Goal: Information Seeking & Learning: Check status

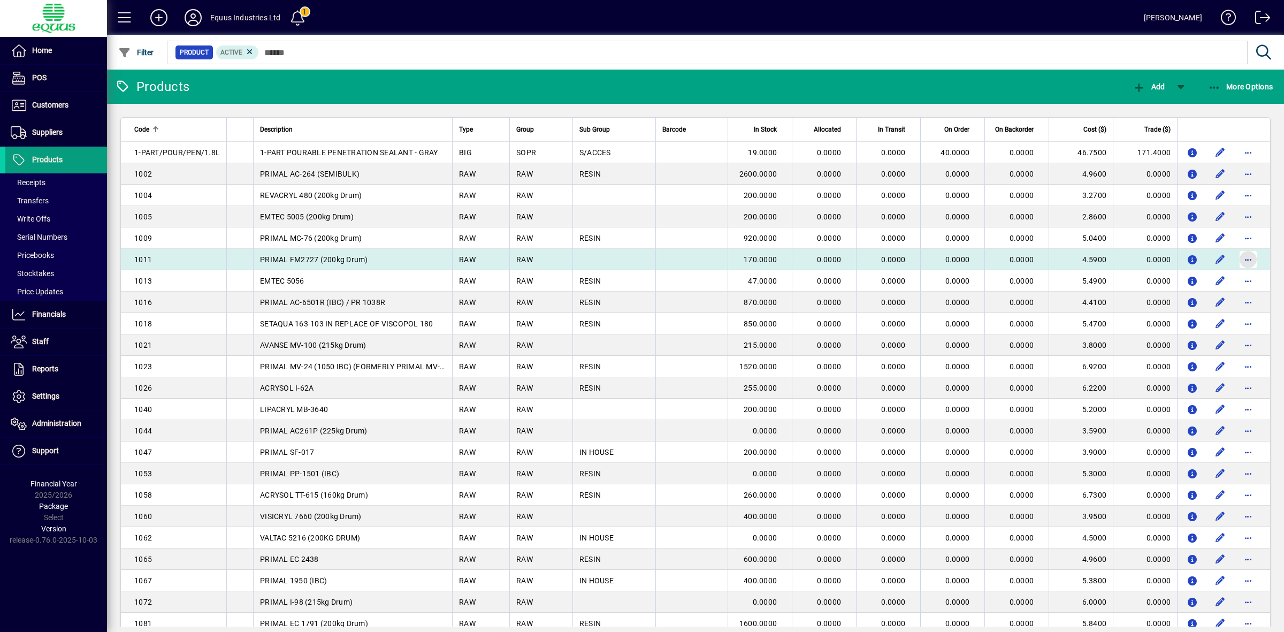
click at [1240, 255] on span "button" at bounding box center [1249, 260] width 26 height 26
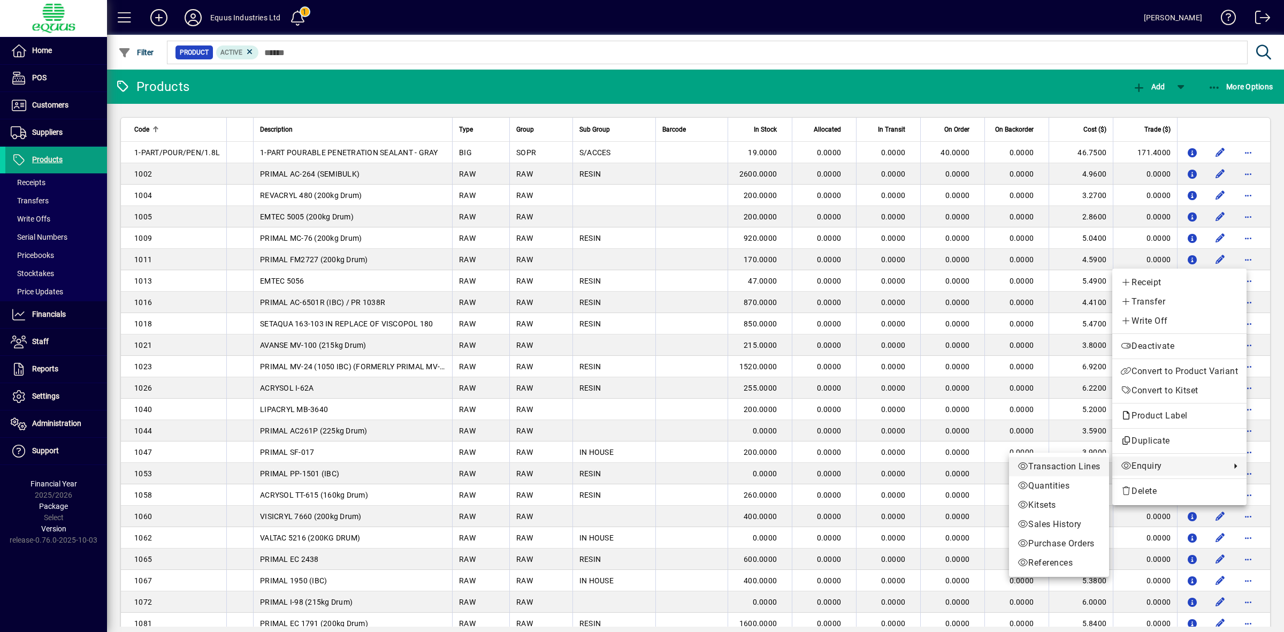
click at [1069, 464] on span "Transaction Lines" at bounding box center [1059, 466] width 83 height 13
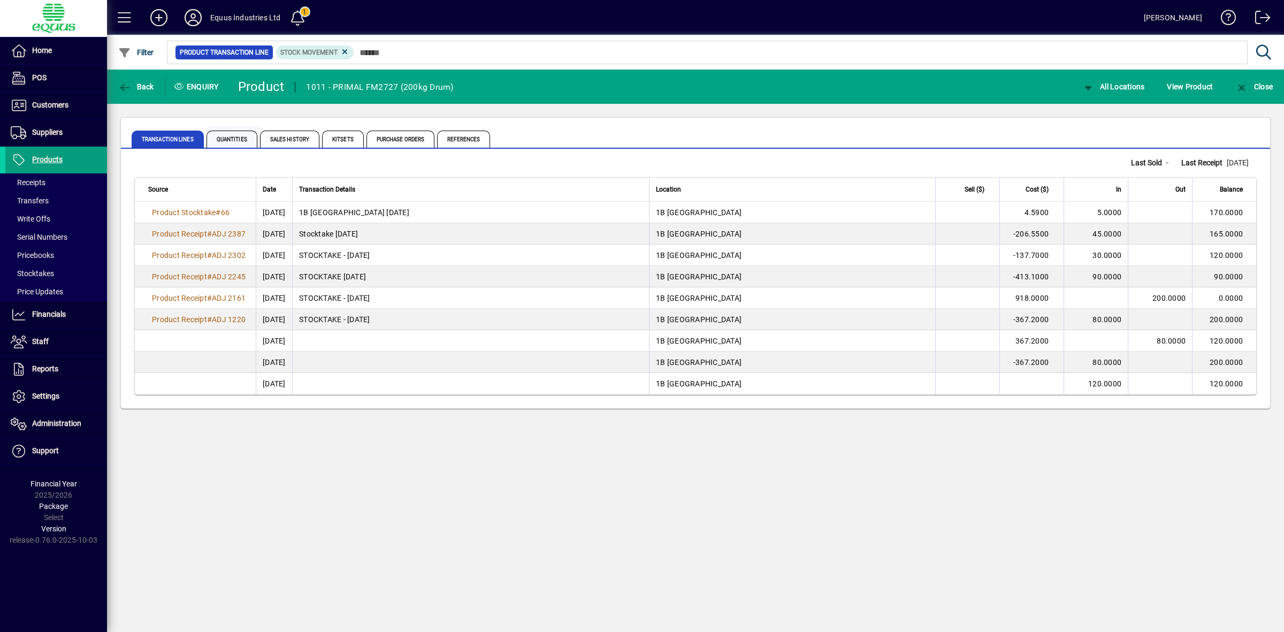
click at [238, 142] on span "Quantities" at bounding box center [232, 139] width 51 height 17
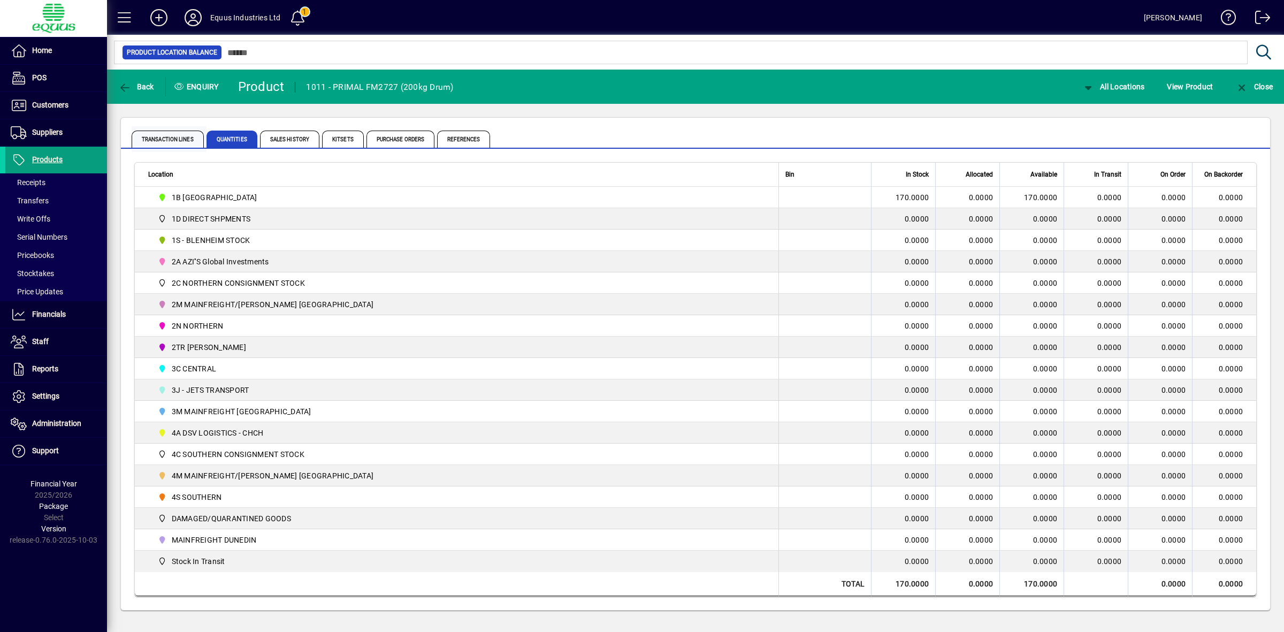
click at [171, 137] on span "Transaction Lines" at bounding box center [168, 139] width 72 height 17
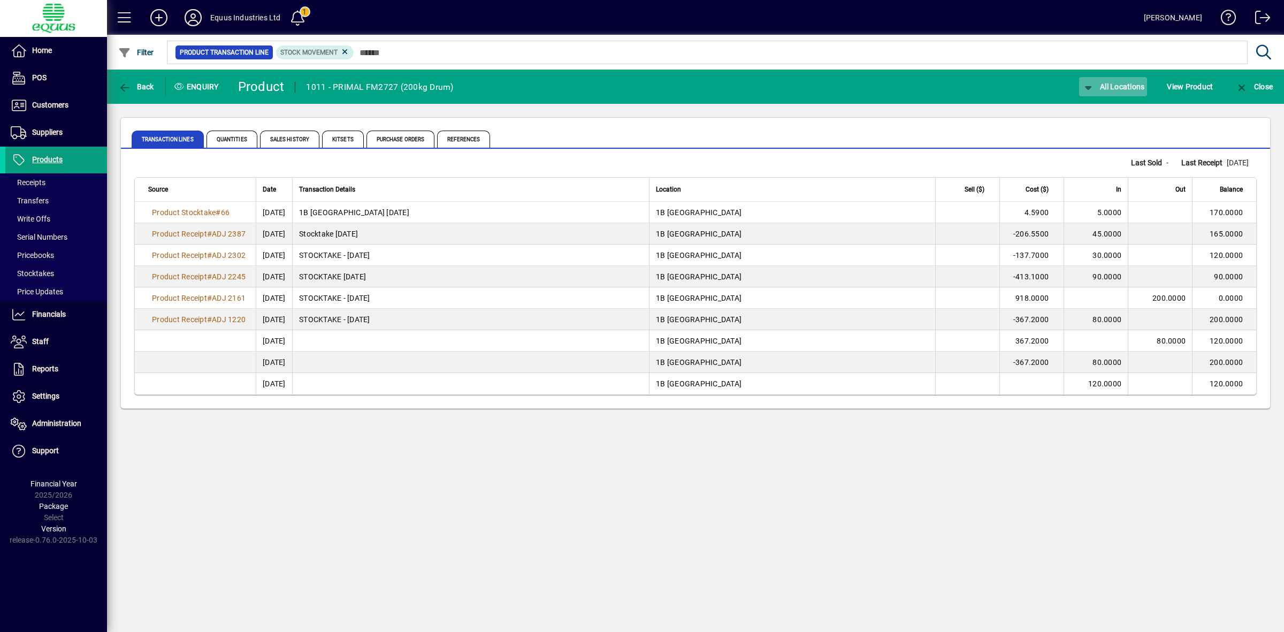
click at [1118, 78] on span "button" at bounding box center [1113, 87] width 68 height 26
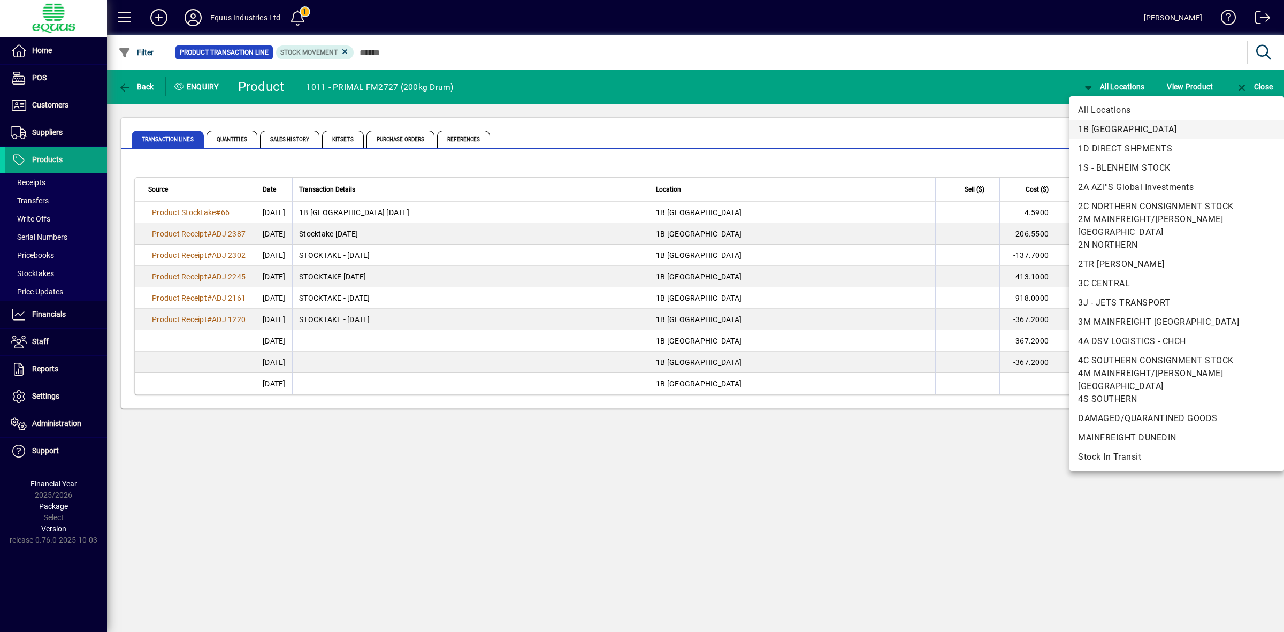
click at [1110, 129] on span "1B [GEOGRAPHIC_DATA]" at bounding box center [1176, 129] width 197 height 13
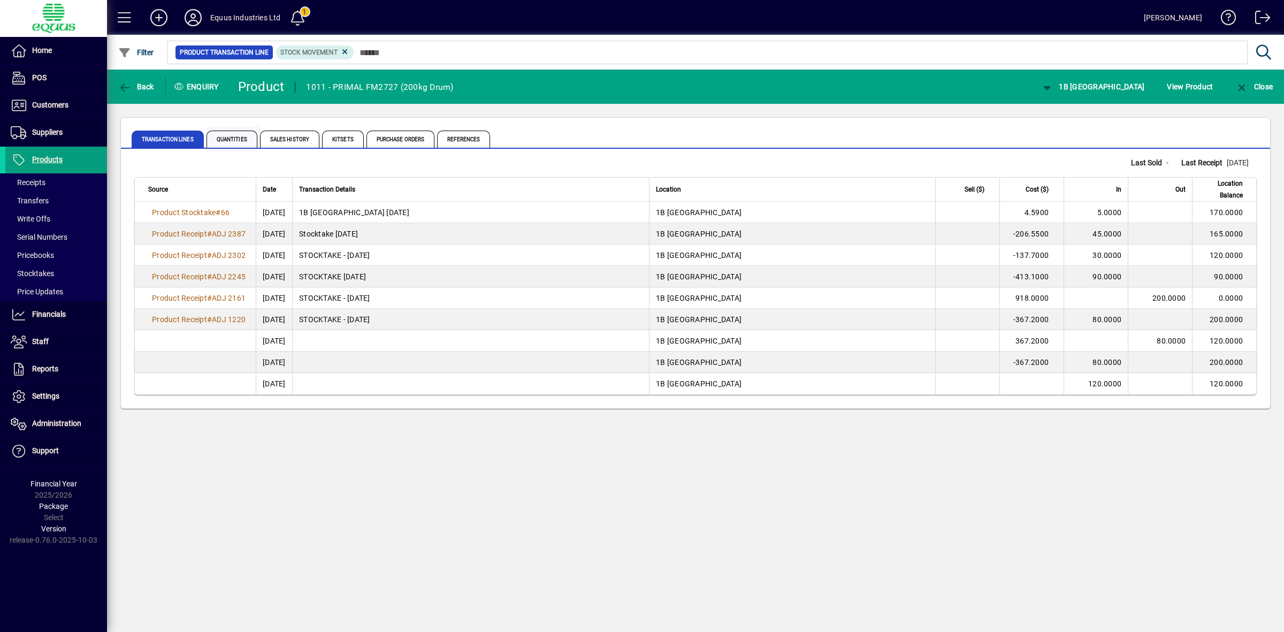
click at [225, 135] on span "Quantities" at bounding box center [232, 139] width 51 height 17
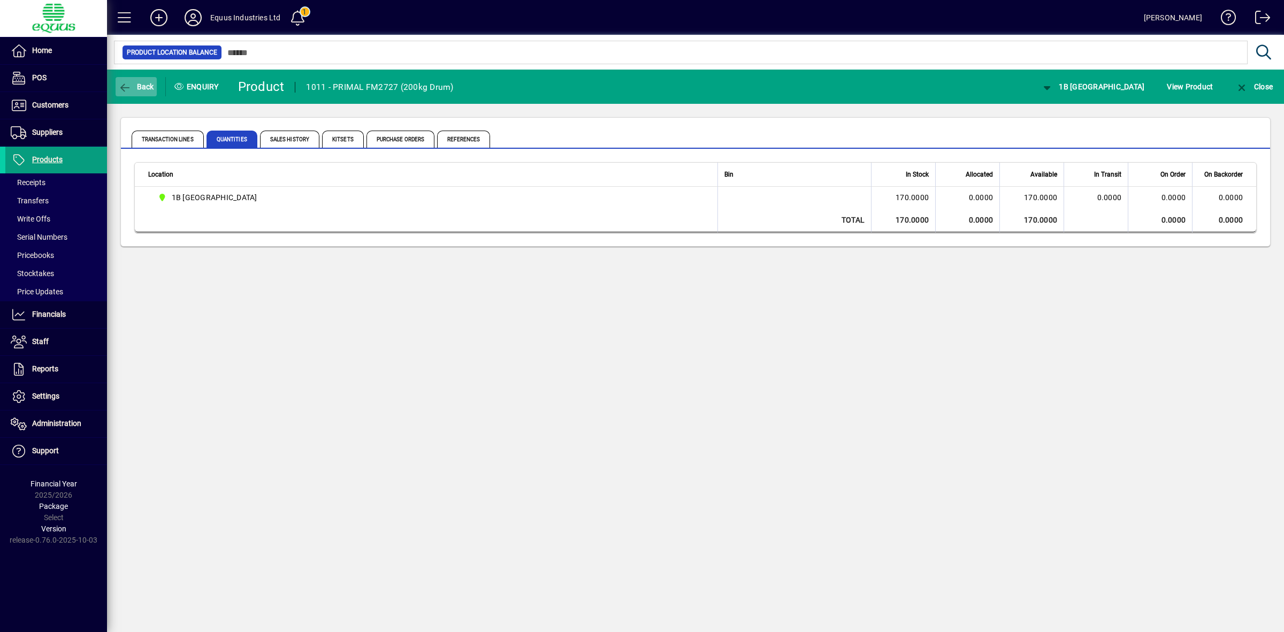
click at [145, 86] on span "Back" at bounding box center [136, 86] width 36 height 9
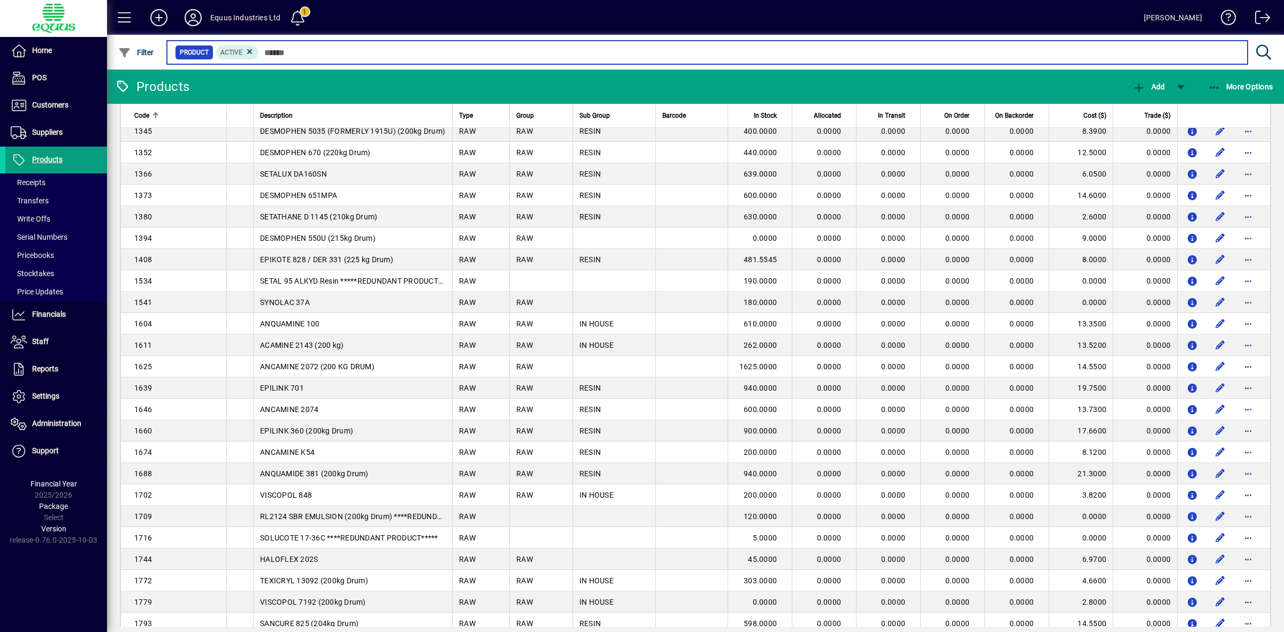
scroll to position [1700, 0]
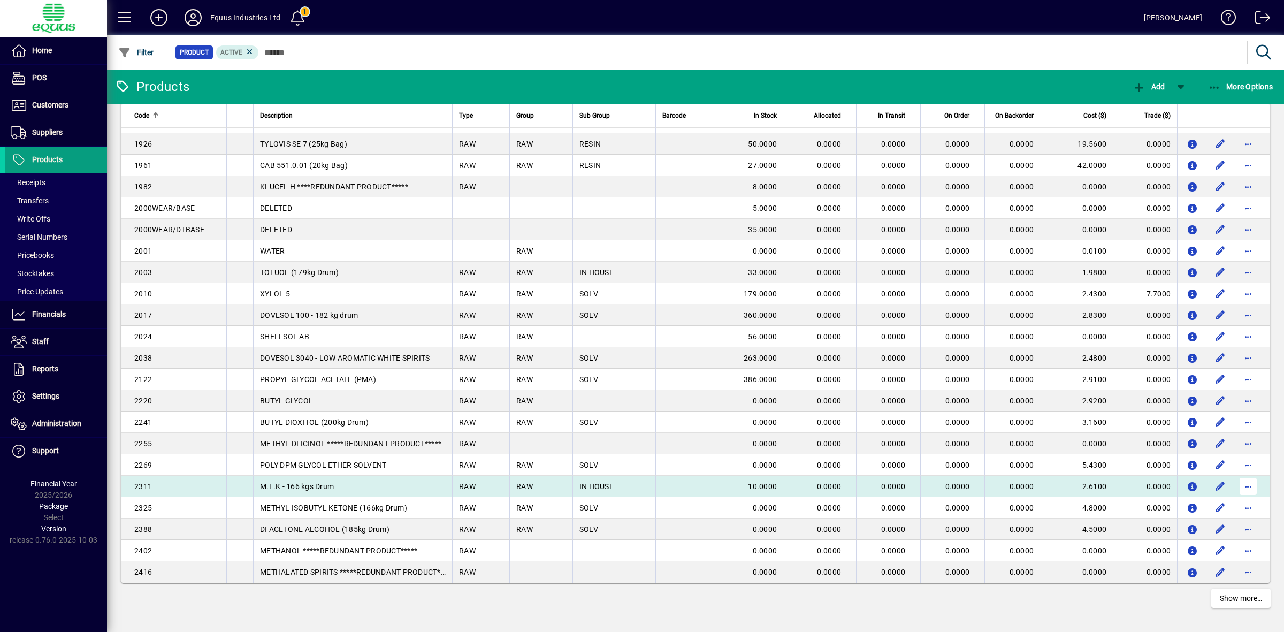
click at [1239, 485] on span "button" at bounding box center [1249, 487] width 26 height 26
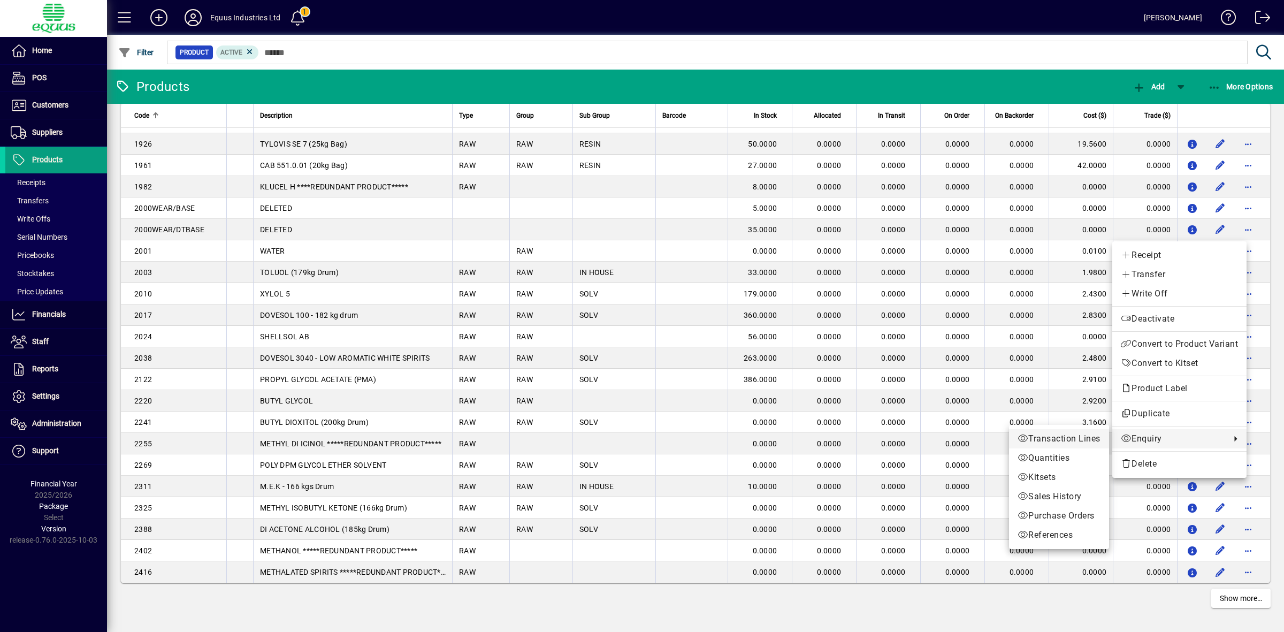
click at [1061, 440] on span "Transaction Lines" at bounding box center [1059, 438] width 83 height 13
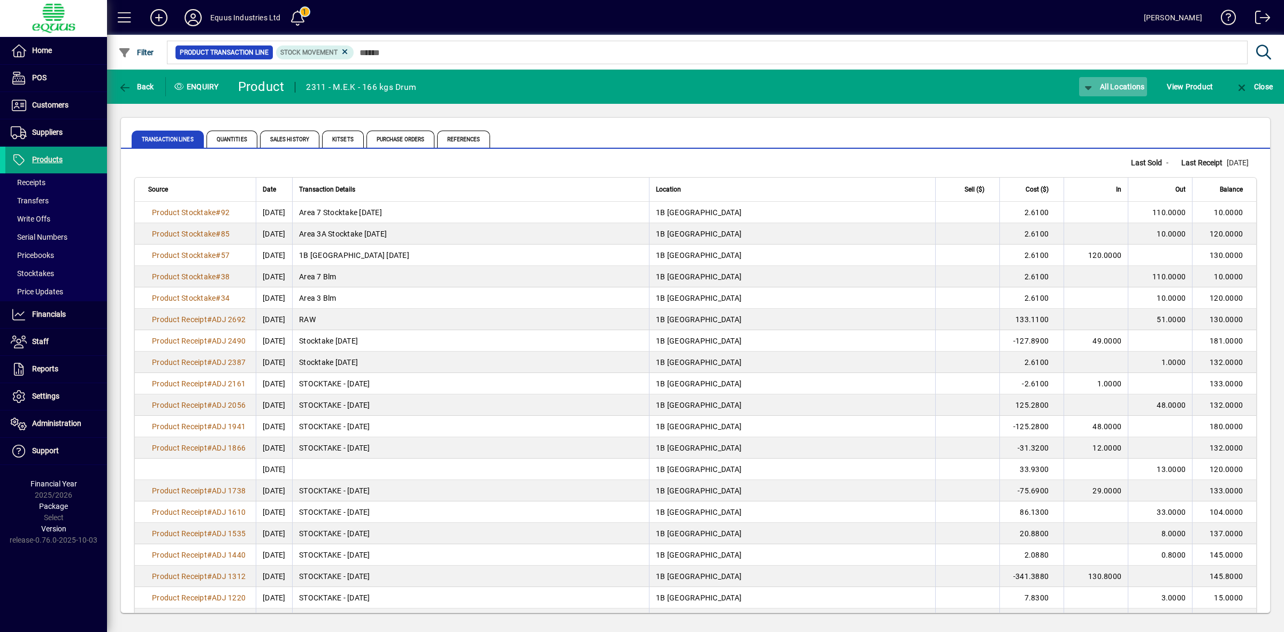
click at [1101, 87] on span "All Locations" at bounding box center [1113, 86] width 63 height 9
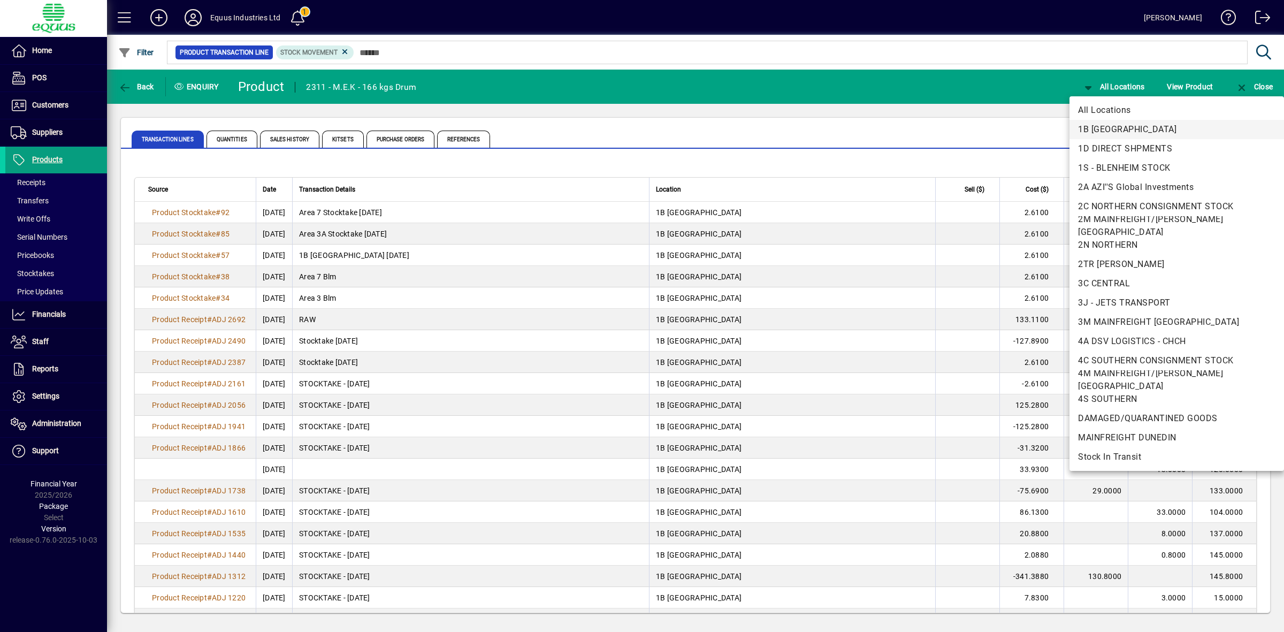
click at [1106, 130] on span "1B [GEOGRAPHIC_DATA]" at bounding box center [1176, 129] width 197 height 13
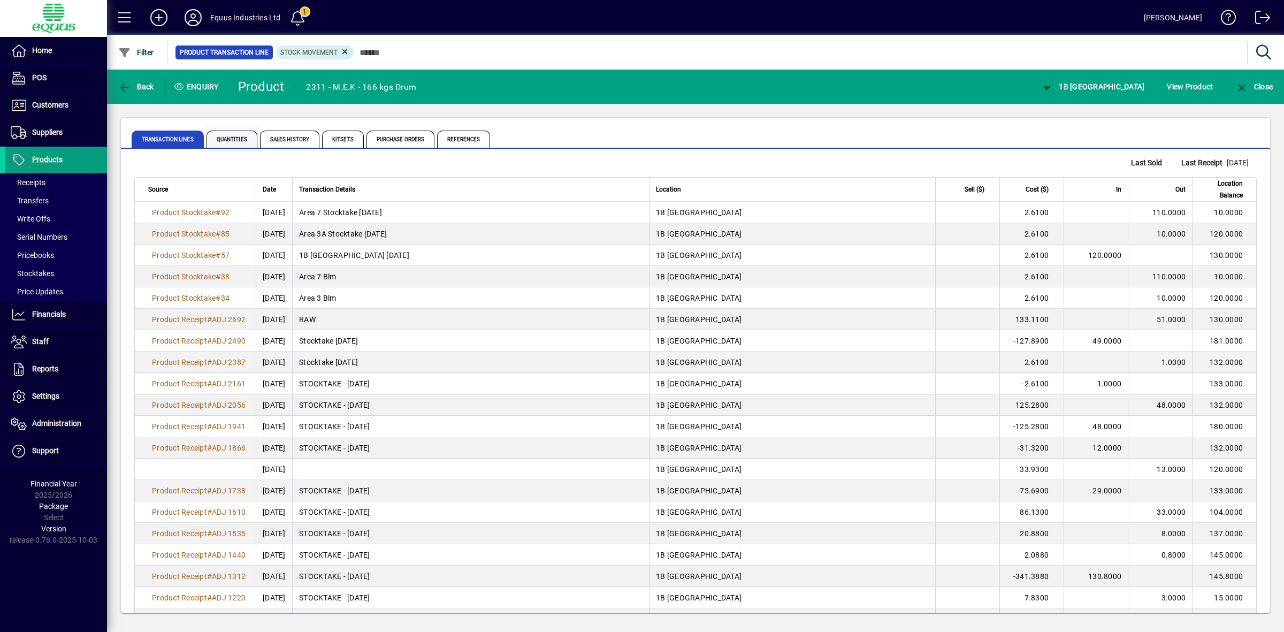
click at [244, 138] on span "Quantities" at bounding box center [232, 139] width 51 height 17
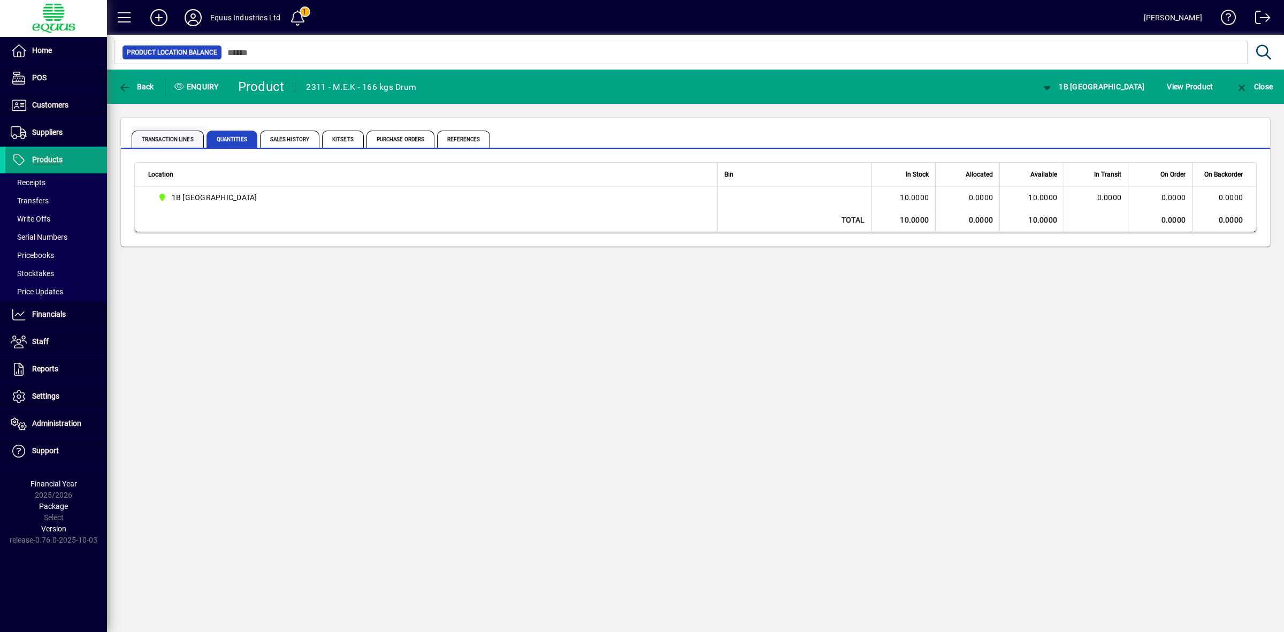
click at [166, 136] on span "Transaction Lines" at bounding box center [168, 139] width 72 height 17
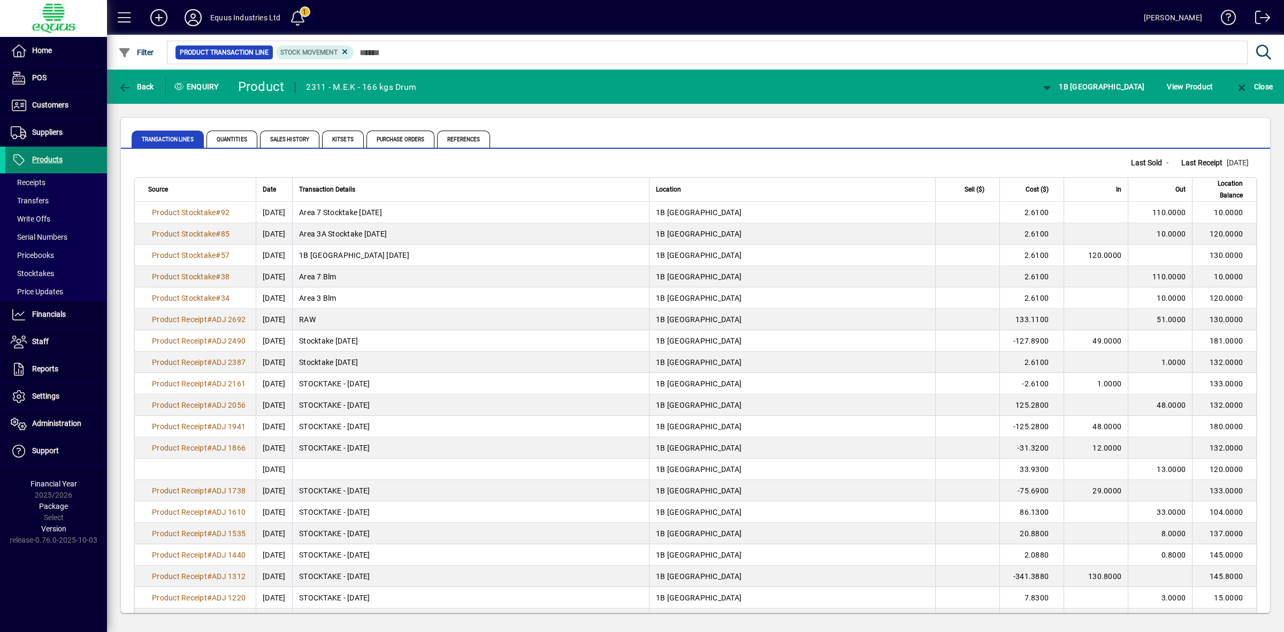
click at [39, 158] on span "Products" at bounding box center [47, 159] width 31 height 9
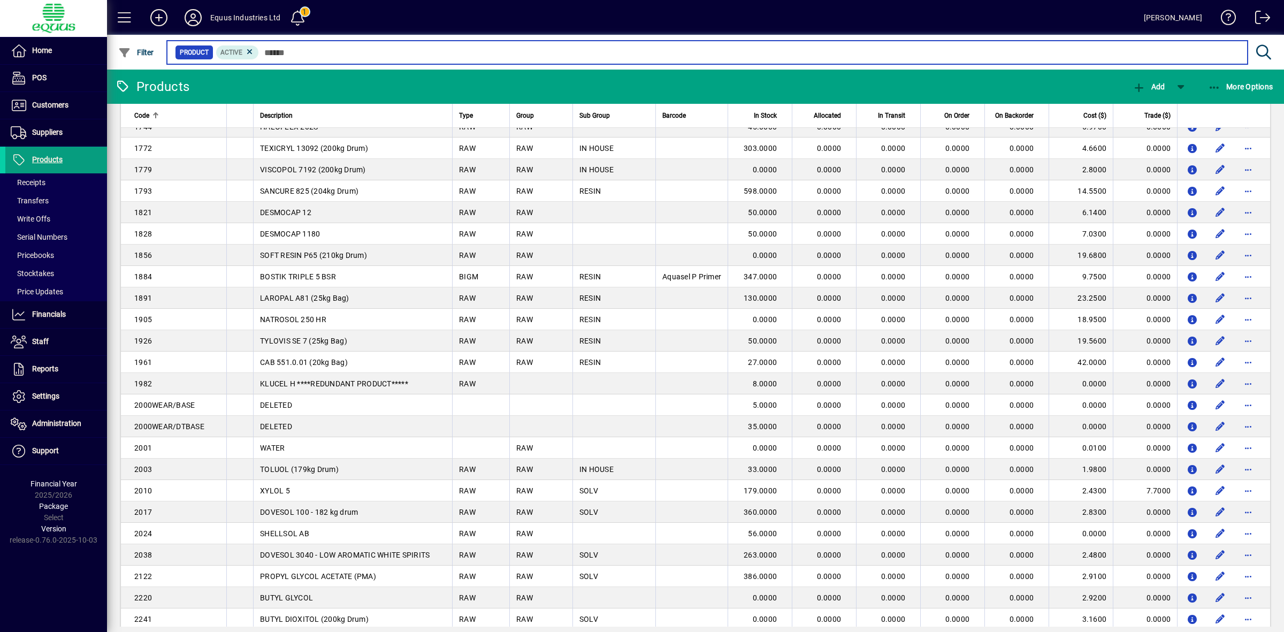
scroll to position [1700, 0]
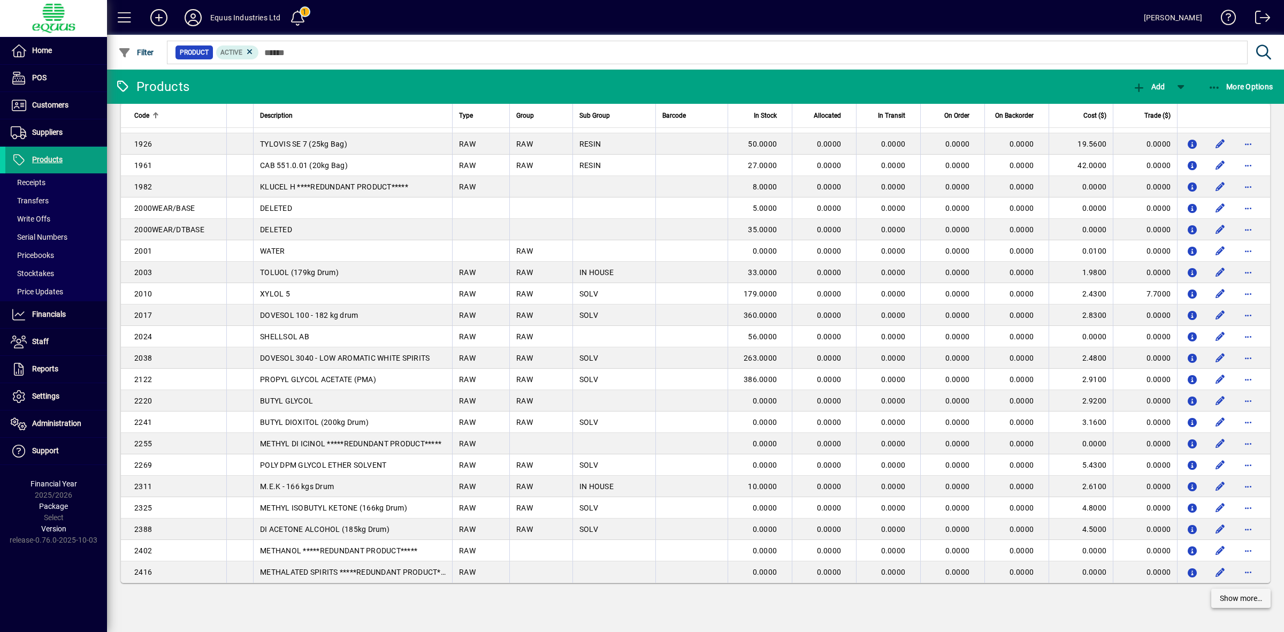
click at [1232, 604] on span at bounding box center [1241, 598] width 59 height 26
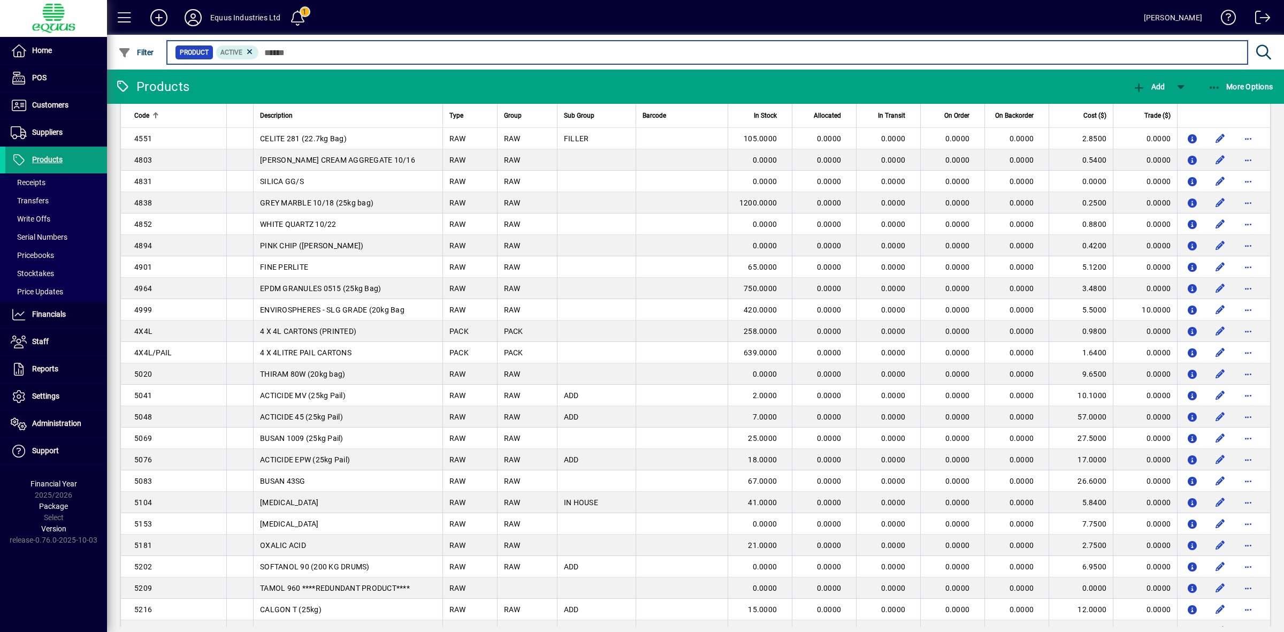
scroll to position [3840, 0]
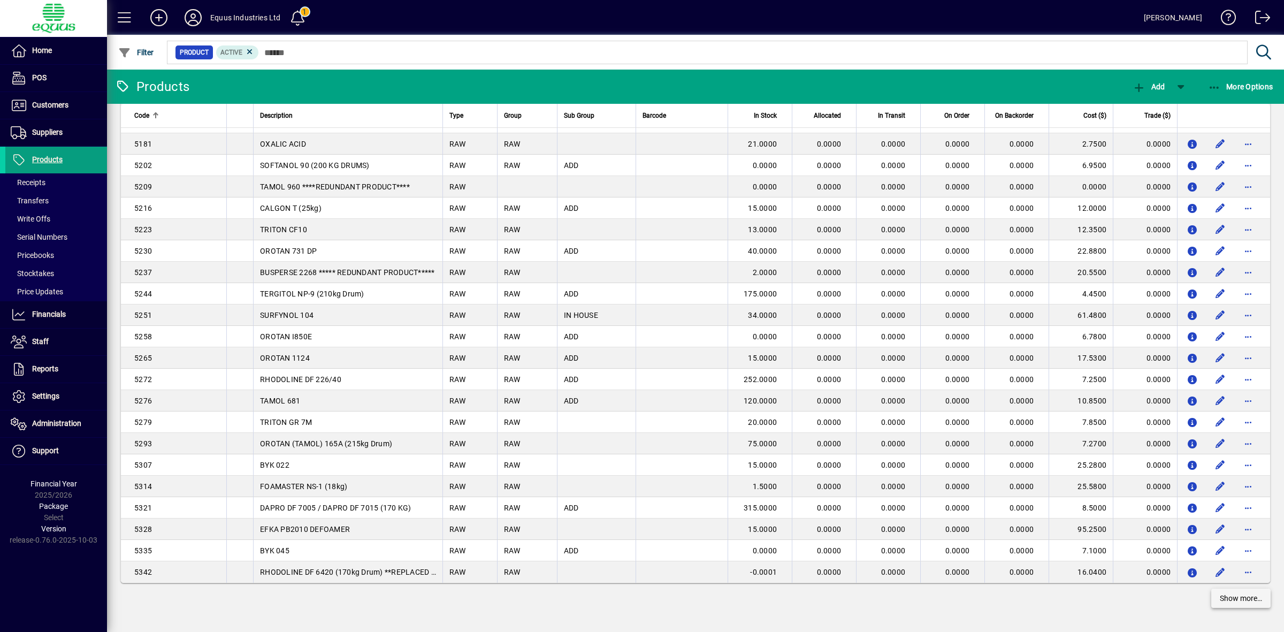
click at [1232, 599] on span "Show more…" at bounding box center [1241, 598] width 42 height 11
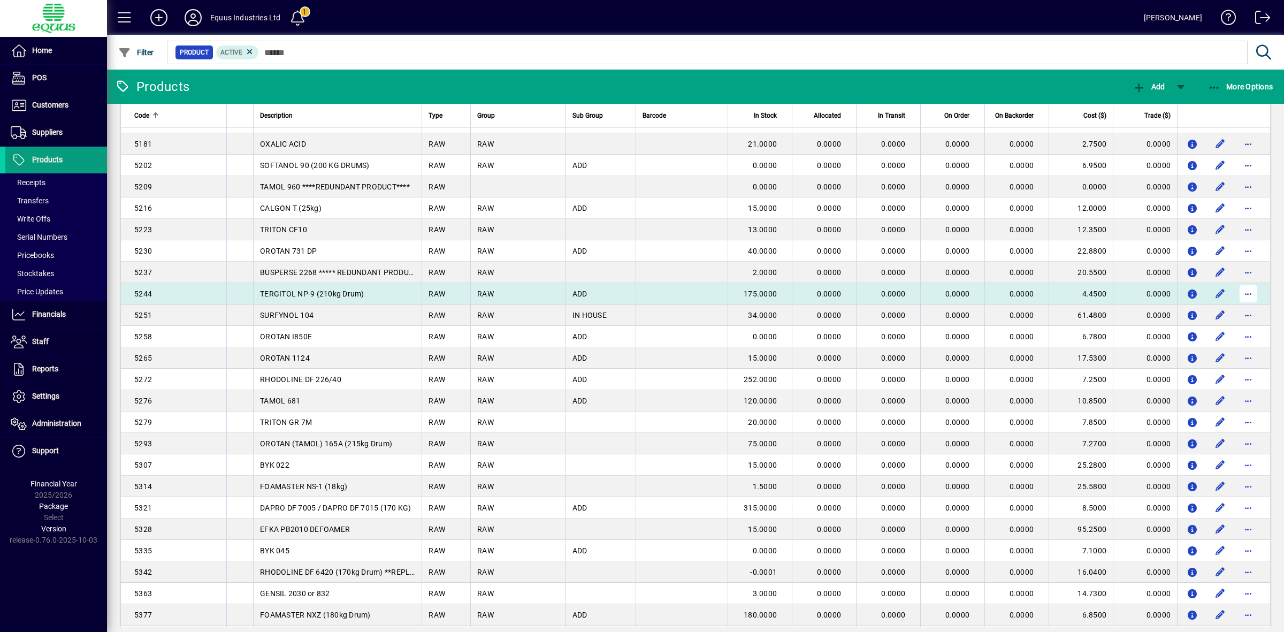
click at [1239, 298] on span "button" at bounding box center [1249, 294] width 26 height 26
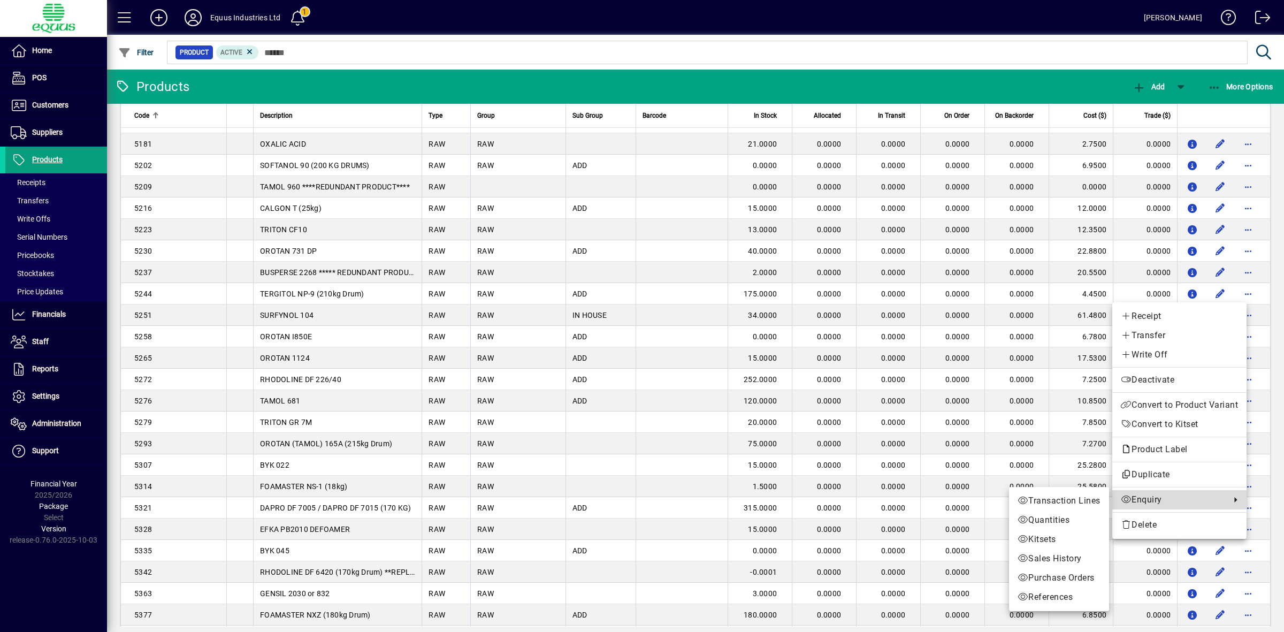
click at [1156, 502] on span "Enquiry" at bounding box center [1173, 499] width 104 height 13
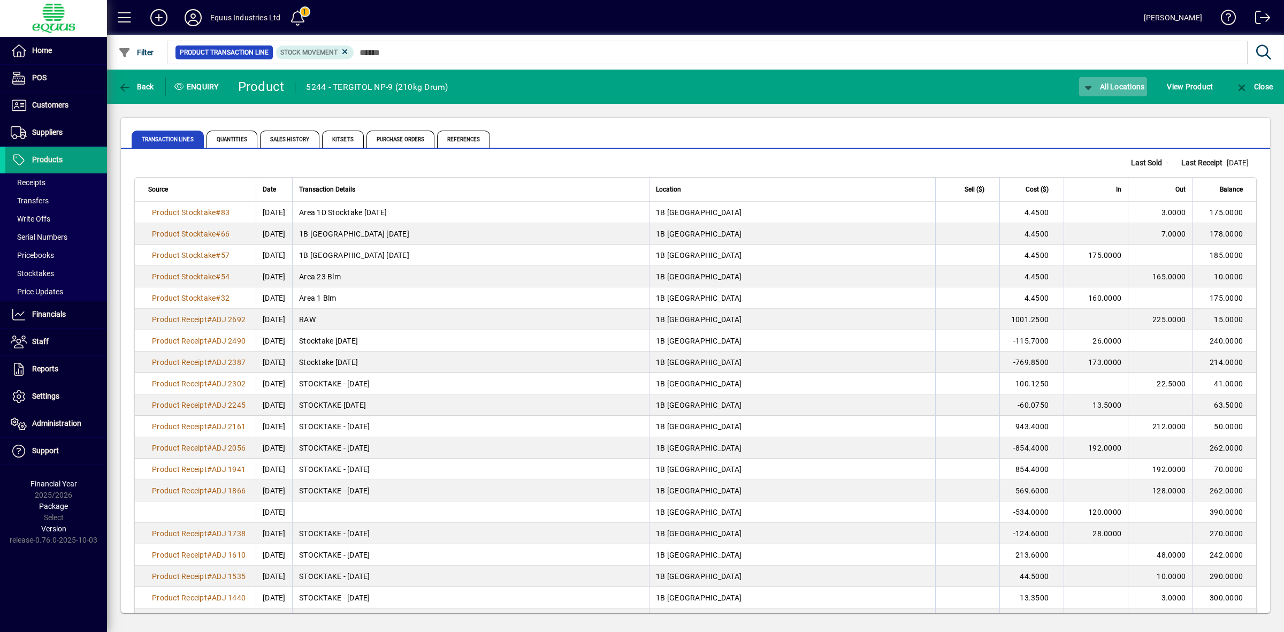
click at [1132, 87] on span "All Locations" at bounding box center [1113, 86] width 63 height 9
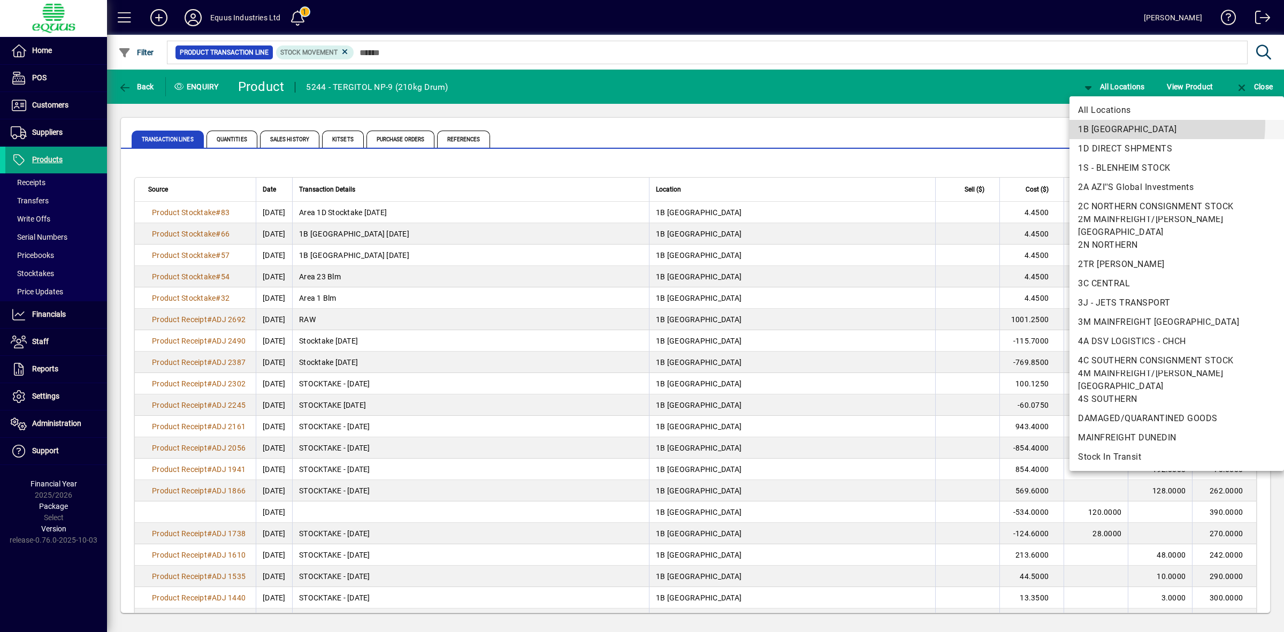
click at [1125, 123] on span "1B [GEOGRAPHIC_DATA]" at bounding box center [1176, 129] width 197 height 13
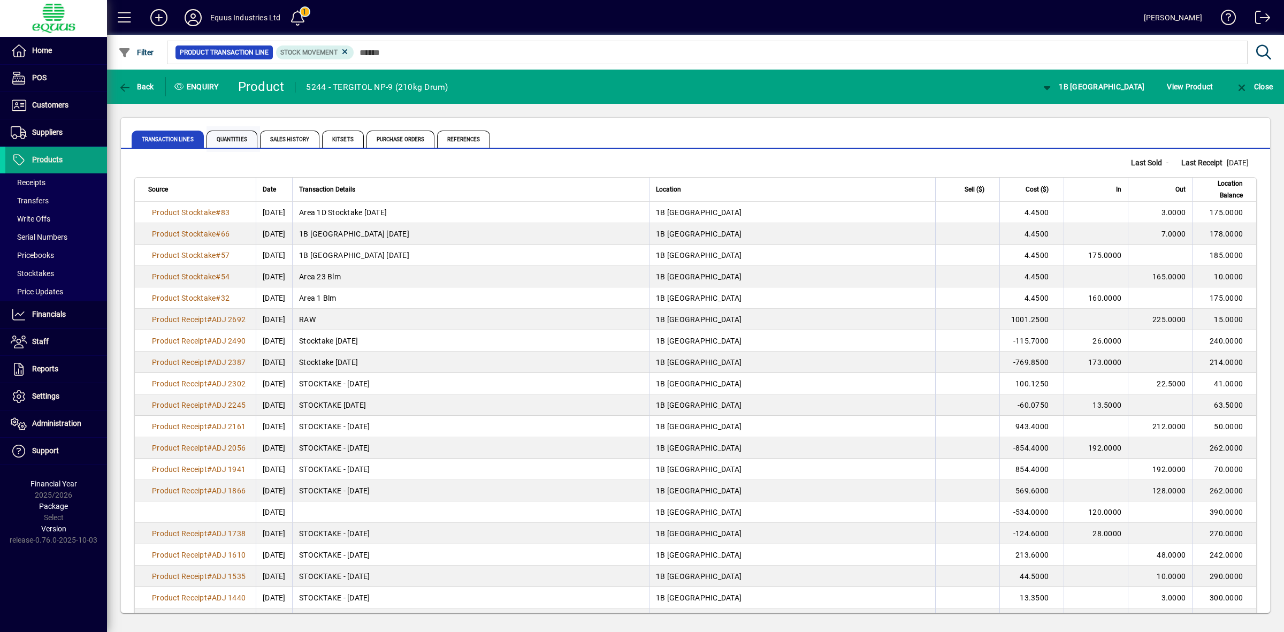
click at [237, 142] on span "Quantities" at bounding box center [232, 139] width 51 height 17
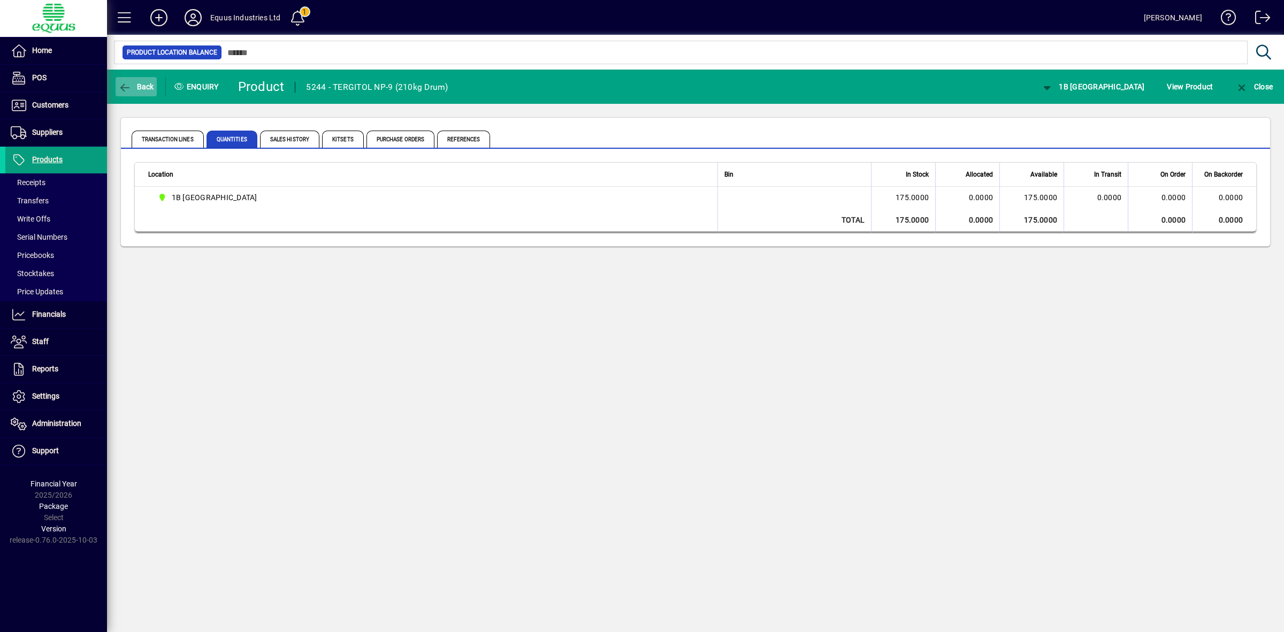
click at [141, 84] on span "Back" at bounding box center [136, 86] width 36 height 9
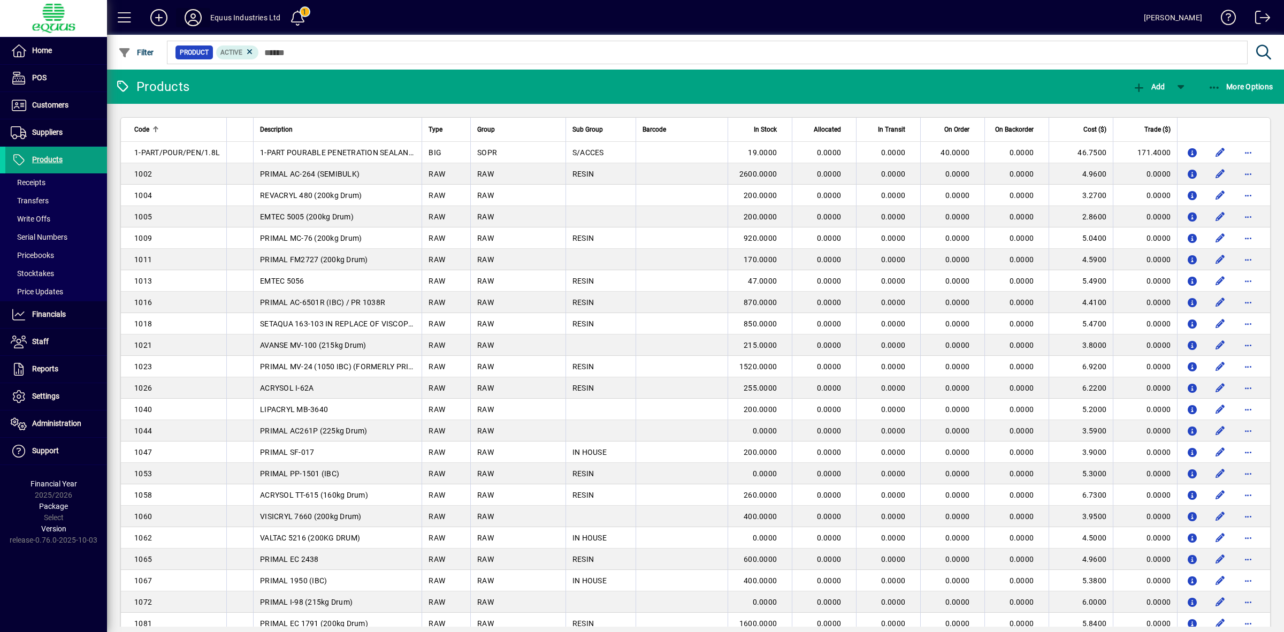
click at [196, 18] on icon at bounding box center [192, 17] width 21 height 17
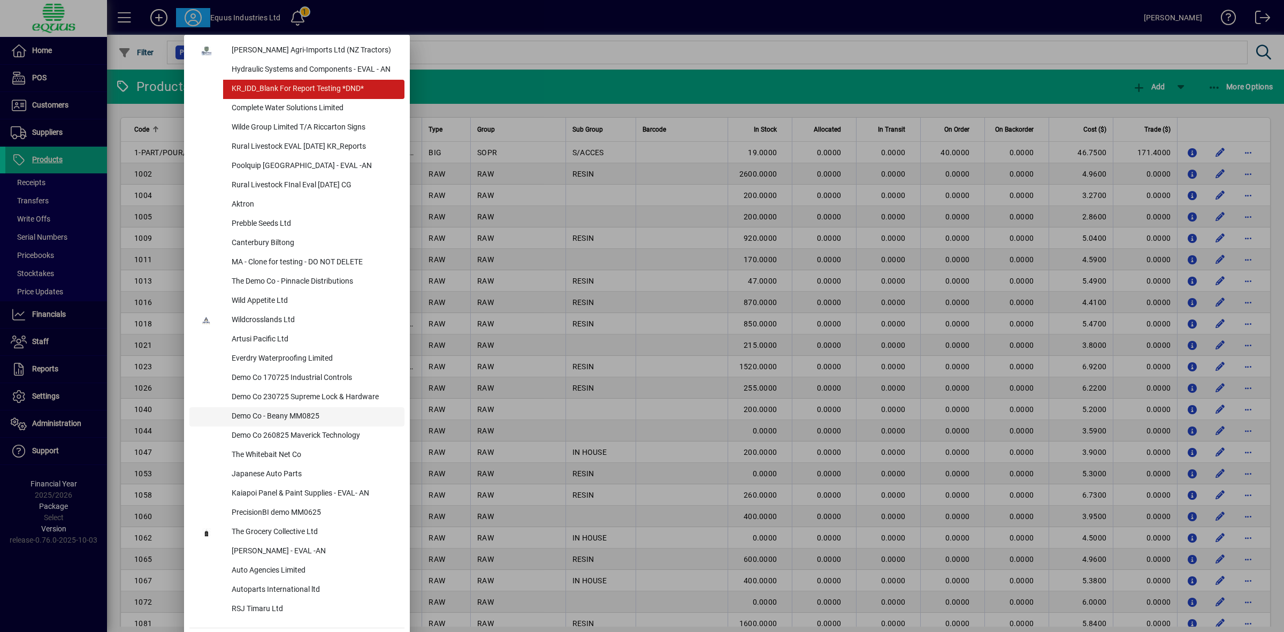
scroll to position [229, 0]
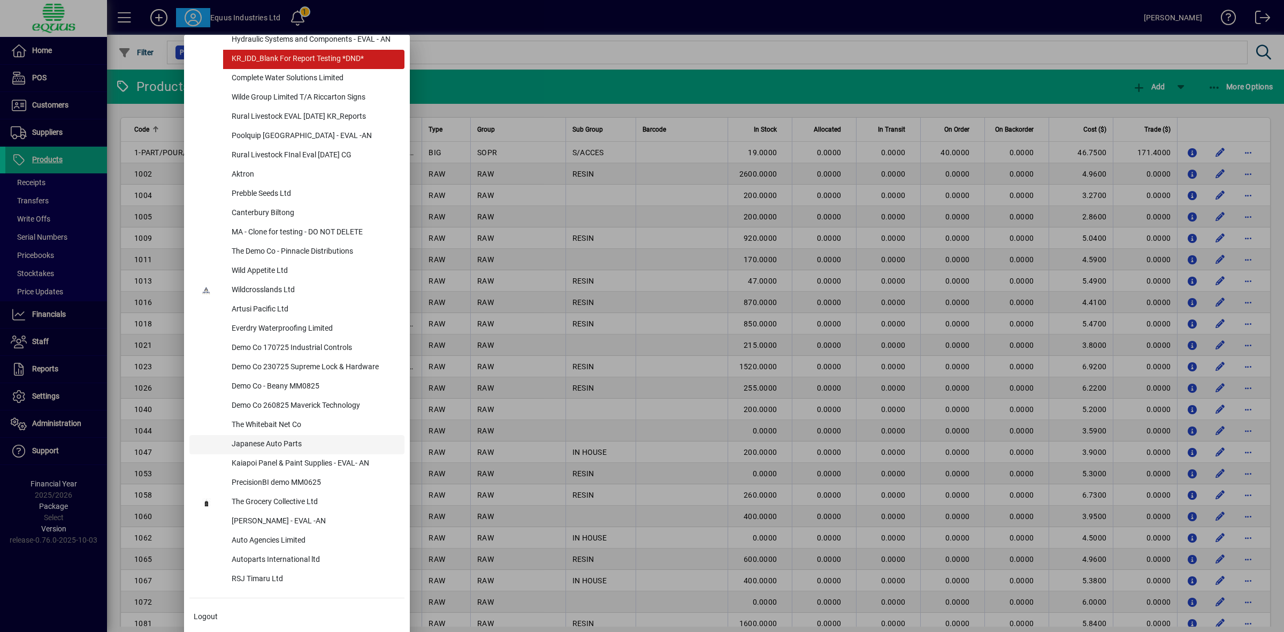
click at [274, 446] on div "Japanese Auto Parts" at bounding box center [313, 444] width 181 height 19
